Goal: Obtain resource: Download file/media

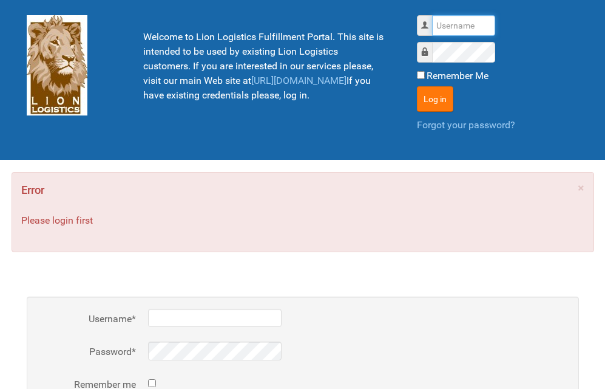
type input "lion"
click at [451, 100] on button "Log in" at bounding box center [435, 99] width 36 height 26
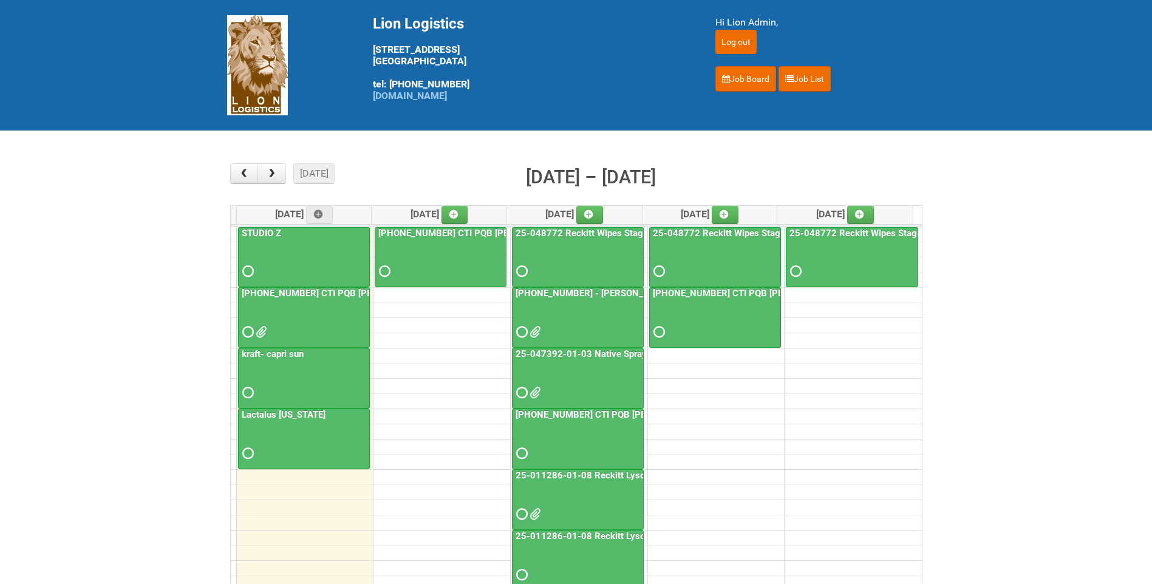
click at [537, 388] on span at bounding box center [533, 514] width 9 height 9
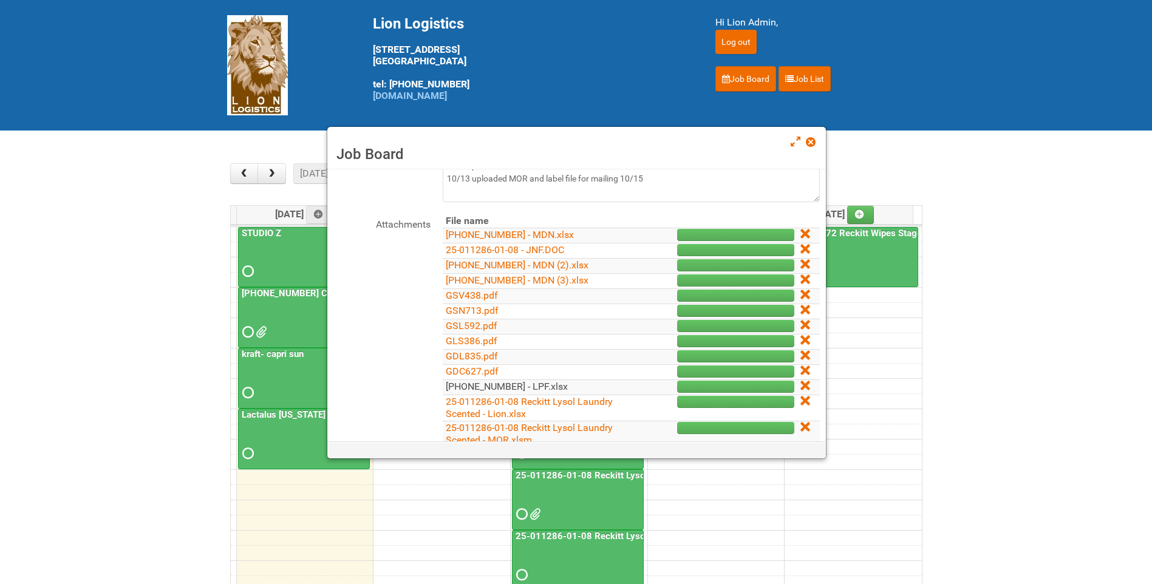
scroll to position [182, 0]
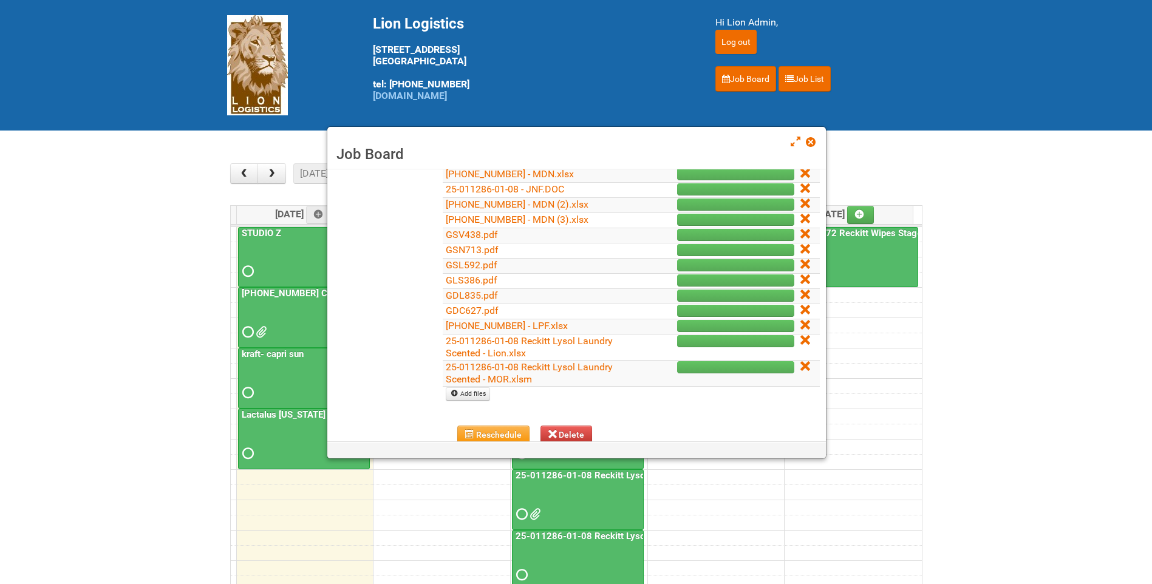
click at [525, 373] on td "25-011286-01-08 Reckitt Lysol Laundry Scented - MOR.xlsm" at bounding box center [536, 374] width 186 height 26
click at [532, 368] on link "25-011286-01-08 Reckitt Lysol Laundry Scented - MOR.xlsm" at bounding box center [529, 373] width 167 height 24
click at [566, 340] on link "25-011286-01-08 Reckitt Lysol Laundry Scented - Lion.xlsx" at bounding box center [529, 347] width 167 height 24
click at [614, 141] on span at bounding box center [810, 142] width 9 height 9
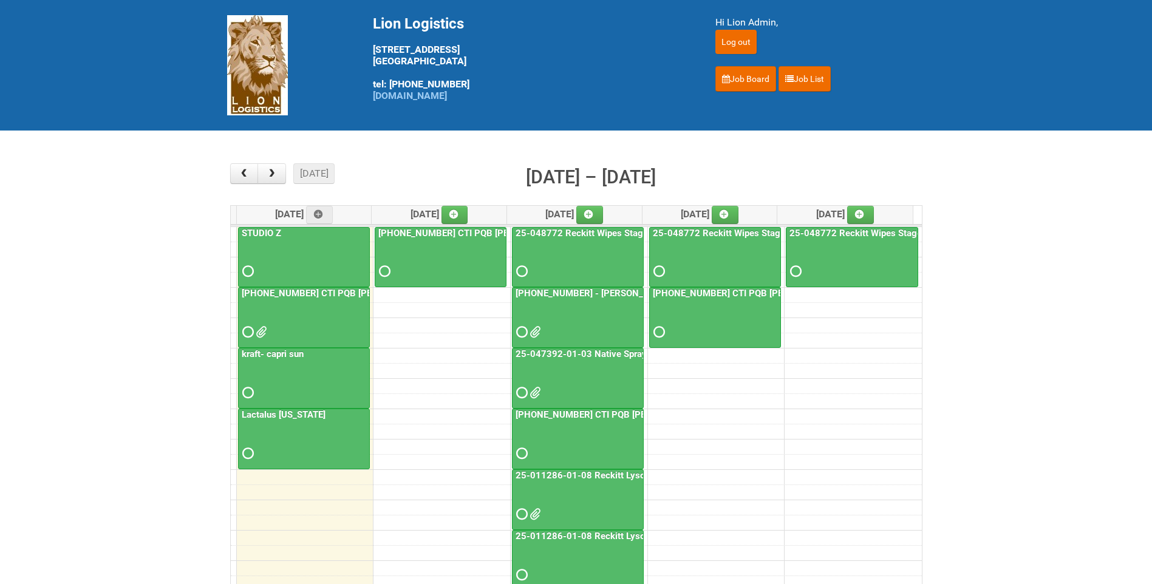
click at [590, 388] on link "25-011286-01-08 Reckitt Lysol Laundry Scented" at bounding box center [616, 475] width 206 height 11
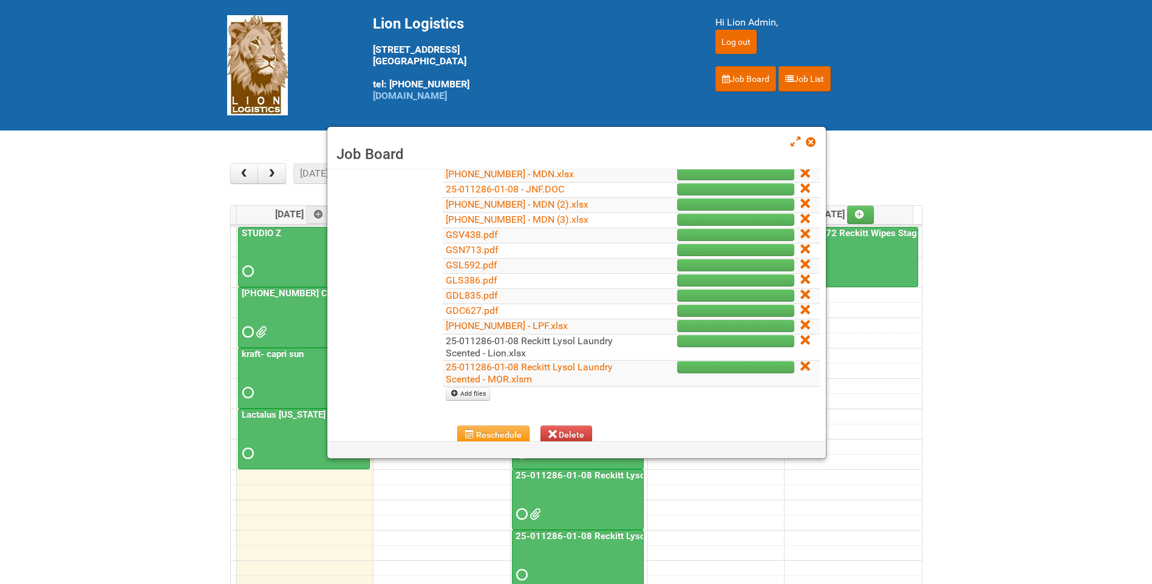
click at [582, 341] on link "25-011286-01-08 Reckitt Lysol Laundry Scented - Lion.xlsx" at bounding box center [529, 347] width 167 height 24
click at [515, 345] on link "25-011286-01-08 Reckitt Lysol Laundry Scented - Lion.xlsx" at bounding box center [529, 347] width 167 height 24
click at [614, 143] on link at bounding box center [811, 143] width 11 height 15
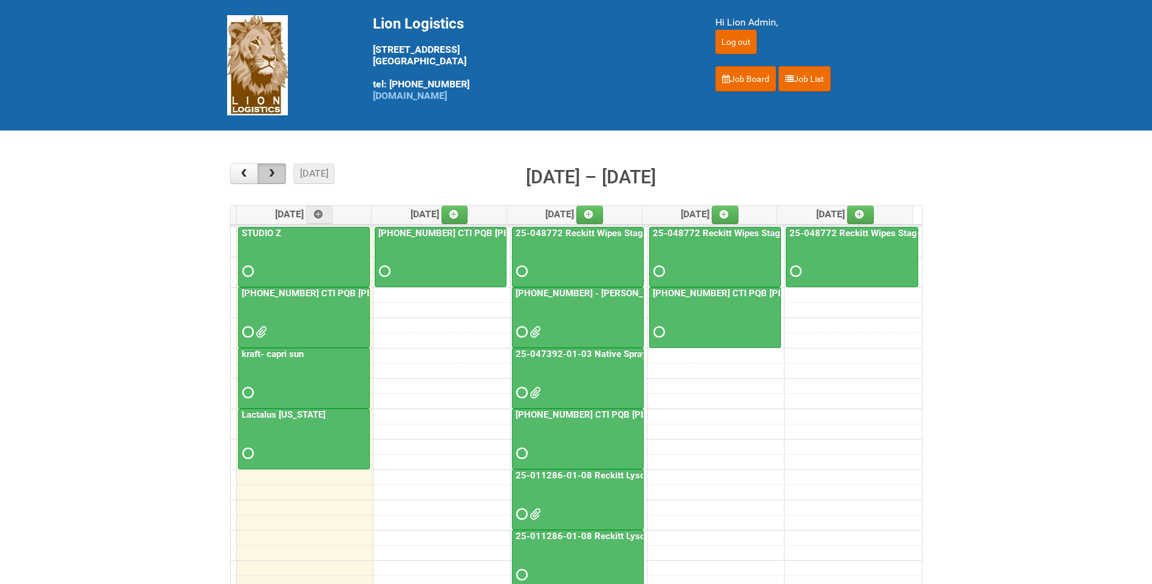
click at [262, 169] on button "button" at bounding box center [271, 173] width 29 height 21
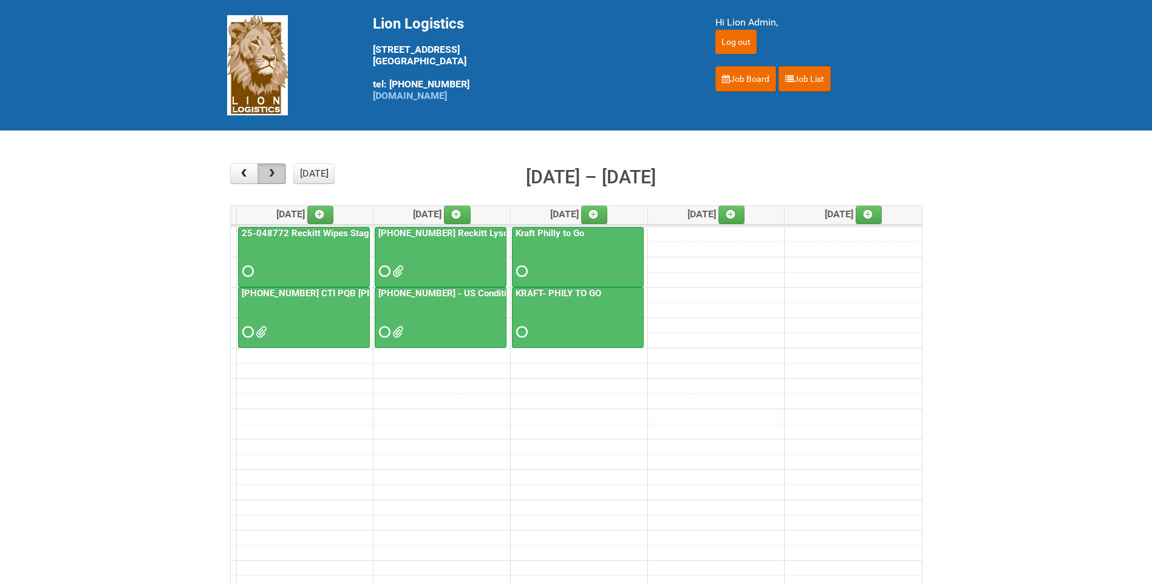
click at [262, 169] on button "button" at bounding box center [271, 173] width 29 height 21
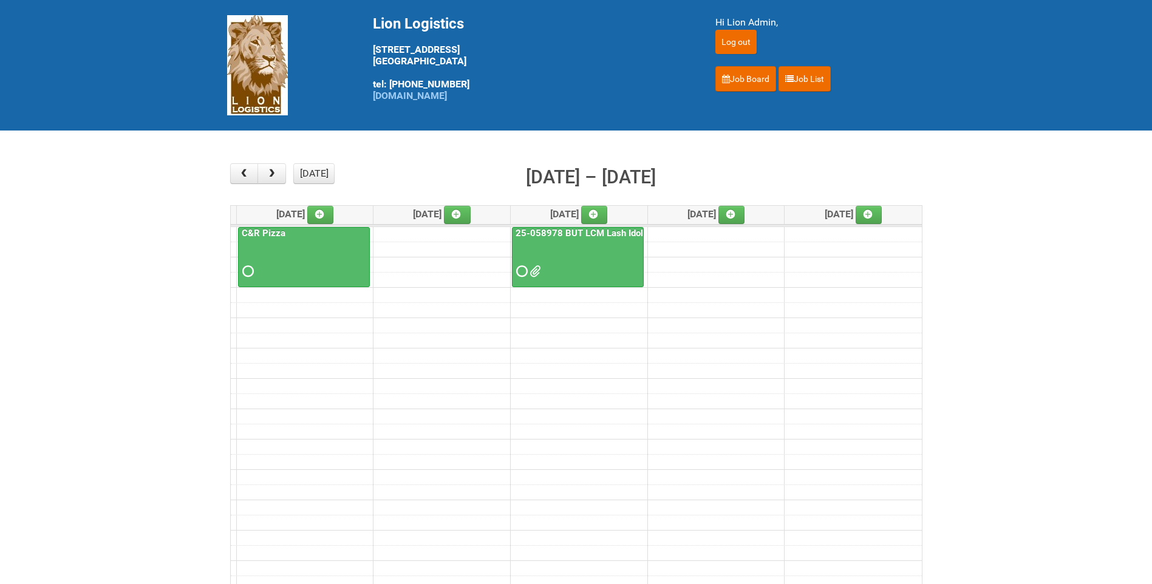
click at [584, 244] on div at bounding box center [577, 260] width 129 height 39
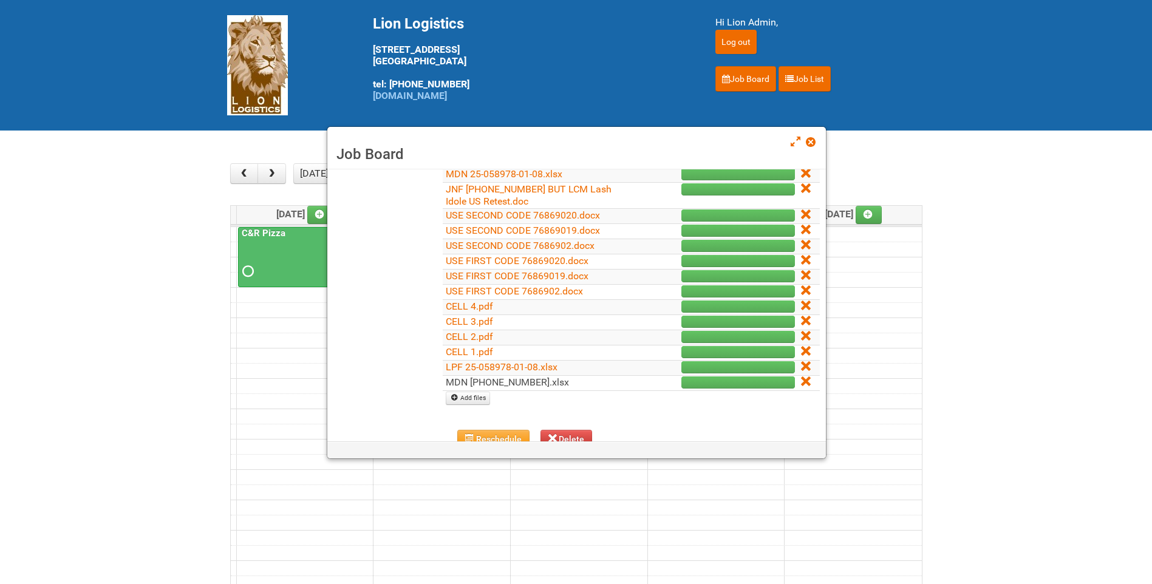
click at [556, 383] on link "MDN [PHONE_NUMBER].xlsx" at bounding box center [507, 382] width 123 height 12
click at [614, 141] on link at bounding box center [811, 143] width 11 height 15
